Goal: Task Accomplishment & Management: Manage account settings

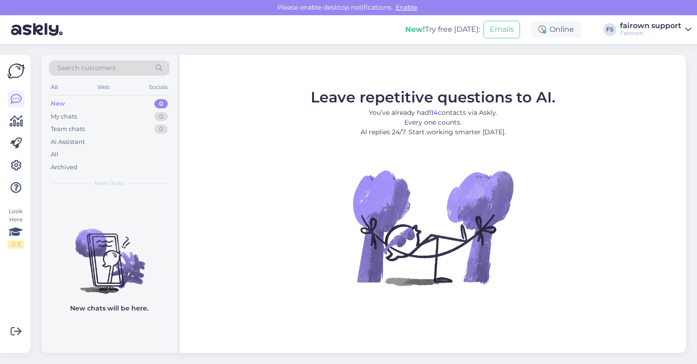
click at [680, 29] on div "fairown support" at bounding box center [650, 25] width 61 height 7
click at [536, 50] on div "Search customers All Web Socials New 0 My chats 0 Team chats 0 AI Assistant All…" at bounding box center [366, 204] width 661 height 320
click at [557, 29] on div "Online" at bounding box center [556, 29] width 50 height 17
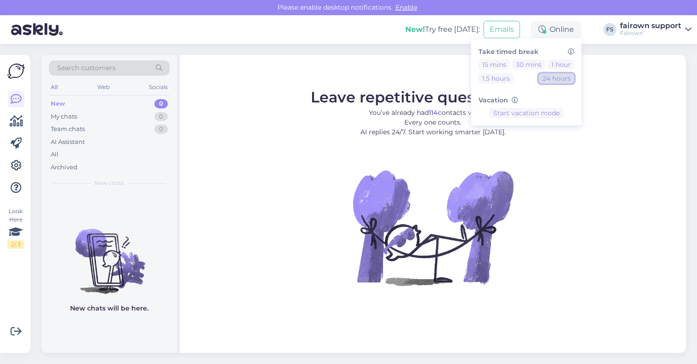
click at [559, 78] on button "24 hours" at bounding box center [557, 78] width 36 height 10
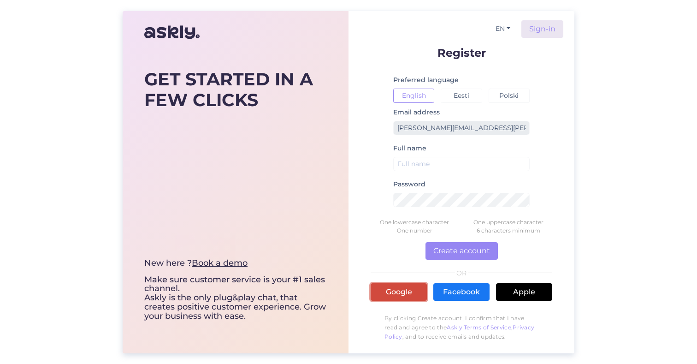
click at [413, 292] on link "Google" at bounding box center [399, 292] width 56 height 18
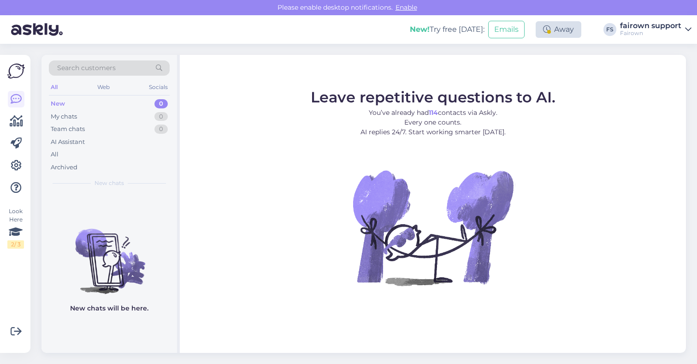
click at [560, 32] on div "Away" at bounding box center [559, 29] width 46 height 17
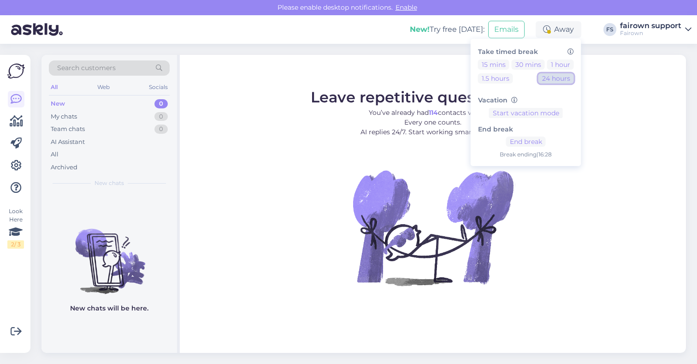
click at [559, 79] on button "24 hours" at bounding box center [557, 78] width 36 height 10
click at [415, 52] on div "Search customers All Web Socials New 0 My chats 0 Team chats 0 AI Assistant All…" at bounding box center [366, 204] width 661 height 320
